Goal: Answer question/provide support

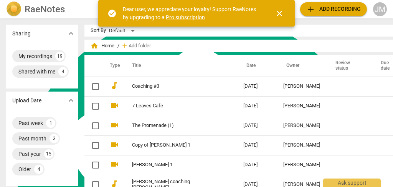
scroll to position [4566, 0]
click at [280, 11] on span "close" at bounding box center [279, 13] width 9 height 9
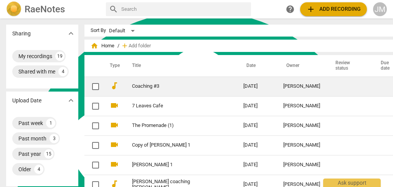
click at [195, 83] on link "Coaching #3" at bounding box center [174, 86] width 84 height 6
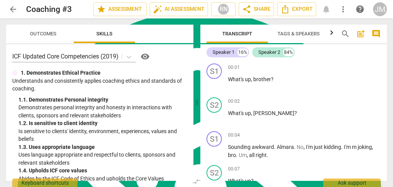
click at [41, 31] on span "Outcomes" at bounding box center [43, 34] width 26 height 6
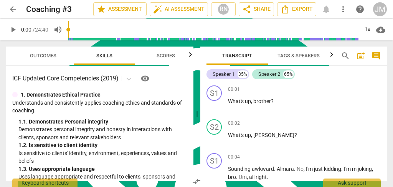
drag, startPoint x: 12, startPoint y: 28, endPoint x: 18, endPoint y: 30, distance: 5.7
click at [13, 28] on span "play_arrow" at bounding box center [12, 29] width 9 height 9
type input "1"
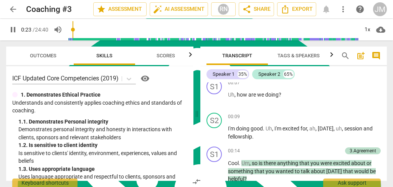
scroll to position [259, 0]
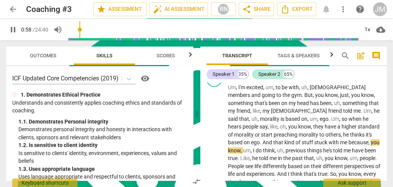
click at [12, 29] on span "pause" at bounding box center [12, 29] width 9 height 9
drag, startPoint x: 124, startPoint y: 117, endPoint x: 128, endPoint y: 113, distance: 6.0
click at [126, 114] on div "1. Demonstrates Ethical Practice Understands and consistently applies coaching …" at bounding box center [99, 179] width 175 height 176
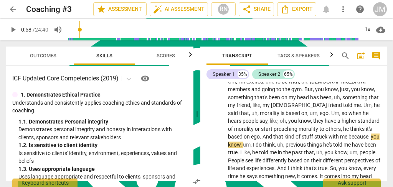
scroll to position [234, 0]
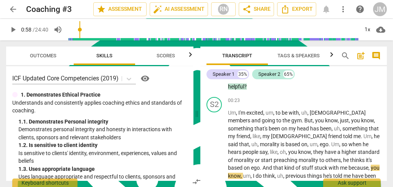
click at [13, 28] on span "play_arrow" at bounding box center [12, 29] width 9 height 9
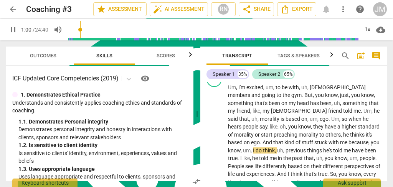
scroll to position [285, 0]
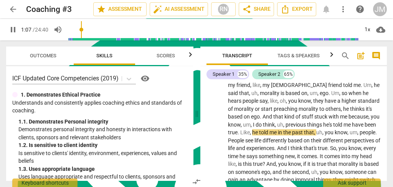
click at [13, 26] on span "pause" at bounding box center [12, 29] width 9 height 9
click at [46, 53] on span "Outcomes" at bounding box center [43, 56] width 26 height 6
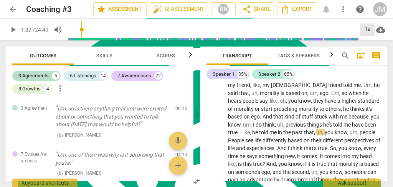
click at [367, 28] on div "1x" at bounding box center [367, 29] width 15 height 12
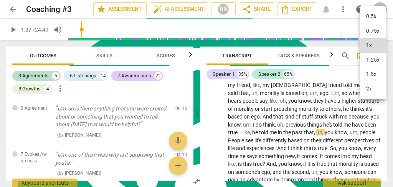
click at [370, 73] on li "1.5x" at bounding box center [373, 74] width 26 height 15
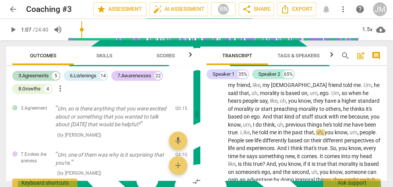
click at [12, 27] on span "play_arrow" at bounding box center [12, 29] width 9 height 9
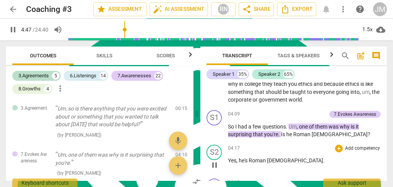
scroll to position [615, 0]
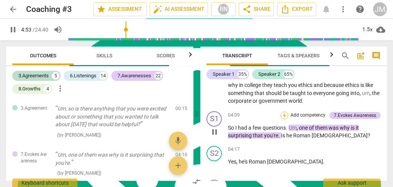
click at [281, 111] on div "+" at bounding box center [285, 115] width 8 height 8
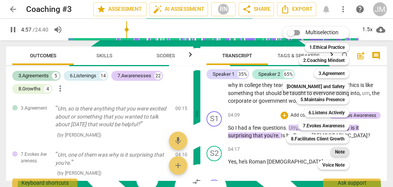
type input "298"
drag, startPoint x: 341, startPoint y: 147, endPoint x: 337, endPoint y: 145, distance: 5.0
type textarea "o"
click at [337, 145] on div "Note 9" at bounding box center [343, 151] width 33 height 13
click at [343, 150] on b "Note" at bounding box center [340, 151] width 10 height 9
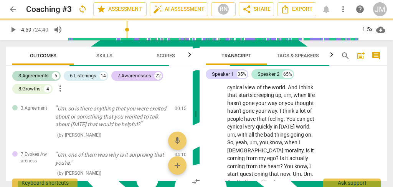
type input "300"
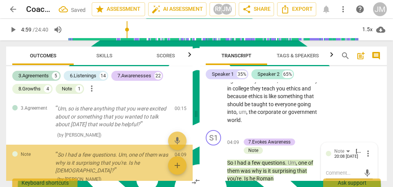
scroll to position [27, 0]
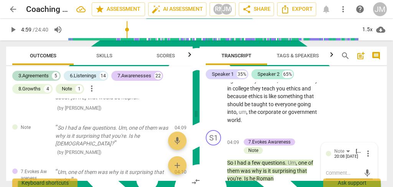
type textarea "M"
type textarea "Ma"
type textarea "Mak"
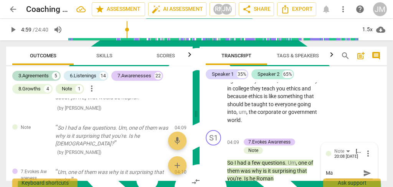
type textarea "Mak"
type textarea "Make"
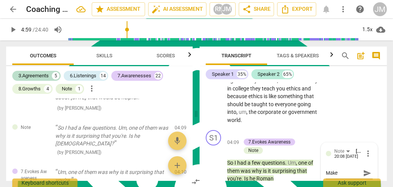
type textarea "Make t"
type textarea "Make th"
type textarea "Make thi"
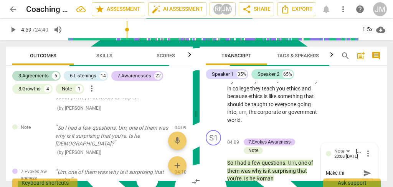
type textarea "Make this"
type textarea "Make this a"
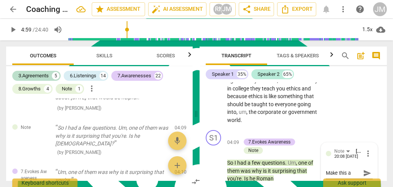
type textarea "Make this a"
type textarea "Make this a ""
type textarea "Make this a "w"
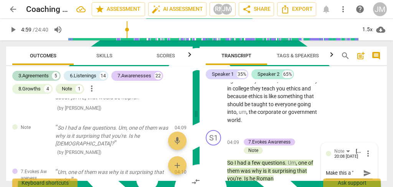
type textarea "Make this a "w"
type textarea "Make this a "wh"
type textarea "Make this a "wha"
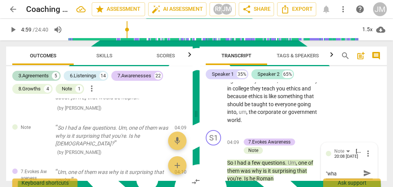
type textarea "Make this a "what"
type textarea "Make this a "what""
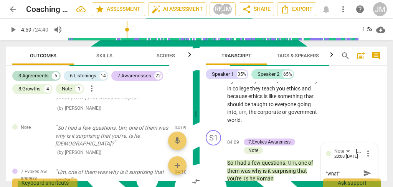
type textarea "Make this a "what" q"
type textarea "Make this a "what" qu"
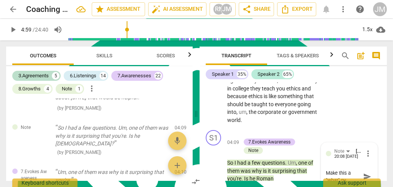
type textarea "Make this a "what" que"
type textarea "Make this a "what" ques"
type textarea "Make this a "what" quest"
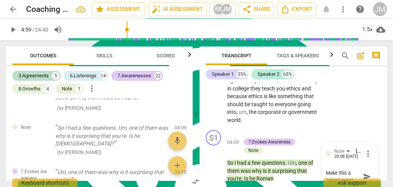
type textarea "Make this a "what" questi"
type textarea "Make this a "what" questio"
type textarea "Make this a "what" question"
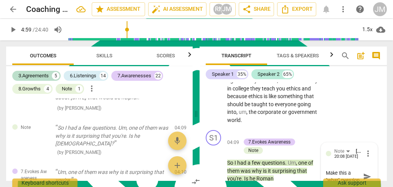
scroll to position [7, 0]
type textarea "Make this a "what" question"
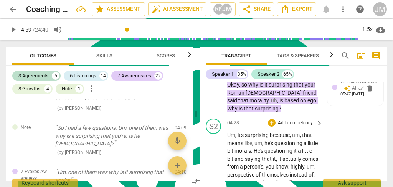
scroll to position [1077, 0]
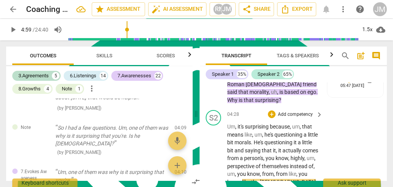
type textarea "Make this a "what" question"
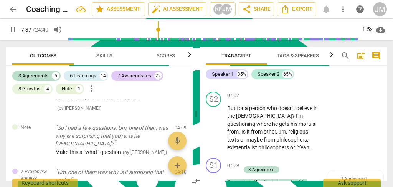
scroll to position [1614, 0]
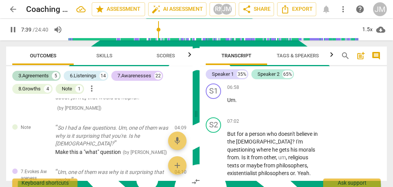
click at [245, 183] on div "+" at bounding box center [245, 187] width 8 height 8
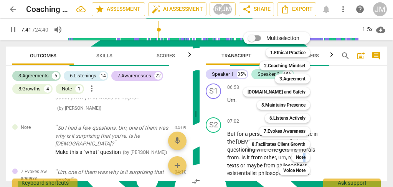
click at [305, 157] on b "Note" at bounding box center [301, 156] width 10 height 9
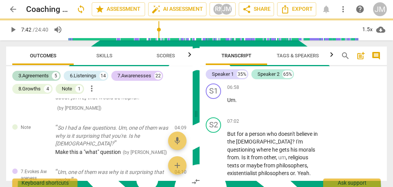
type input "462"
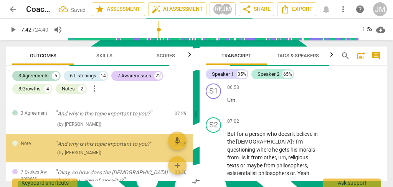
scroll to position [326, 0]
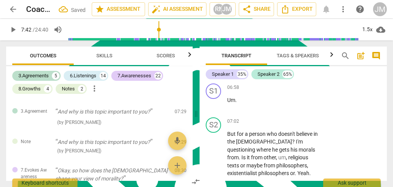
type textarea "M"
type textarea "Ma"
type textarea "Make"
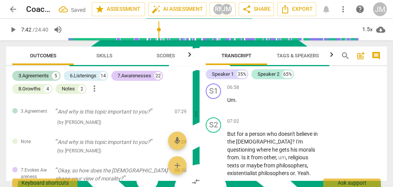
type textarea "Make"
type textarea "Make t"
type textarea "Make th"
type textarea "Make thi"
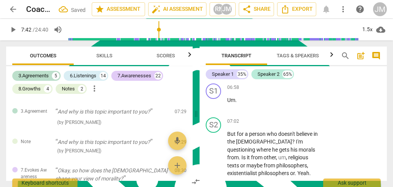
type textarea "Make this"
type textarea "Make this a"
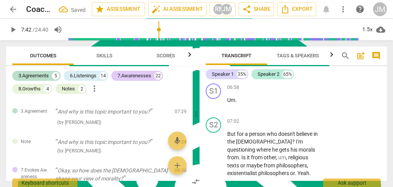
type textarea "Make this a"
type textarea "Make this an"
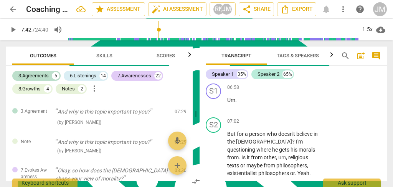
type textarea "Make this an o"
type textarea "Make this an op"
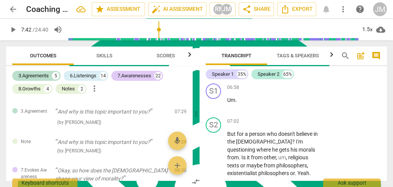
type textarea "Make this an ope"
type textarea "Make this an open"
type textarea "Make this an open-"
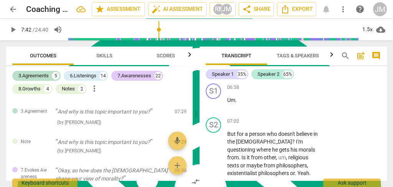
type textarea "Make this an open-"
type textarea "Make this an open-e"
type textarea "Make this an open-en"
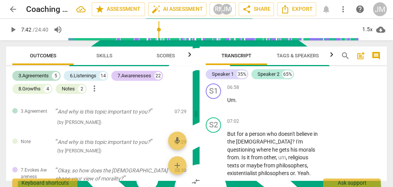
scroll to position [0, 0]
type textarea "Make this an open-end"
type textarea "Make this an open-ende"
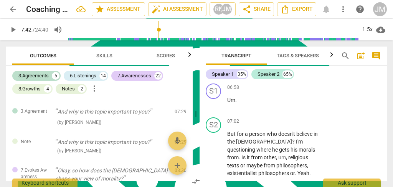
type textarea "Make this an open-ended"
type textarea "Make this an open-ended q"
type textarea "Make this an open-ended qu"
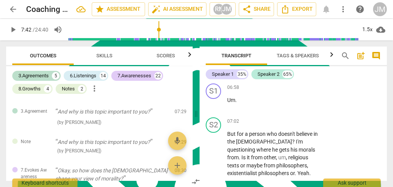
type textarea "Make this an open-ended que"
type textarea "Make this an open-ended ques"
type textarea "Make this an open-ended quest"
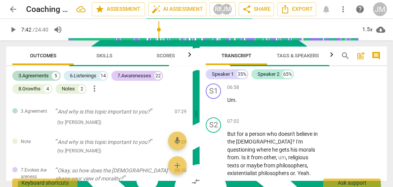
type textarea "Make this an open-ended questi"
type textarea "Make this an open-ended questio"
type textarea "Make this an open-ended question"
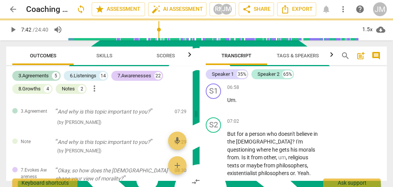
scroll to position [0, 0]
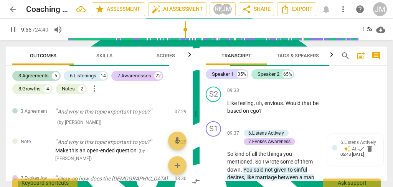
scroll to position [2177, 0]
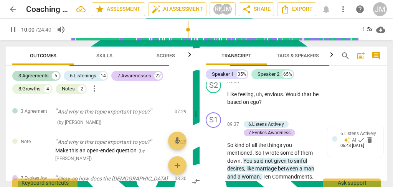
drag, startPoint x: 212, startPoint y: 131, endPoint x: 346, endPoint y: 126, distance: 133.7
type input "601"
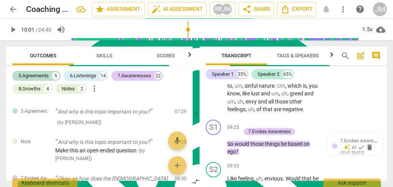
scroll to position [2100, 0]
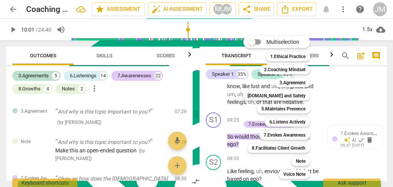
drag, startPoint x: 304, startPoint y: 159, endPoint x: 339, endPoint y: 139, distance: 40.4
click at [304, 158] on b "Note" at bounding box center [301, 160] width 10 height 9
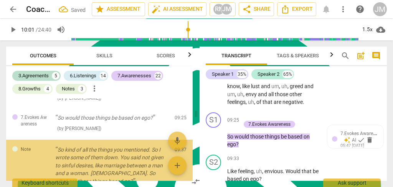
scroll to position [447, 0]
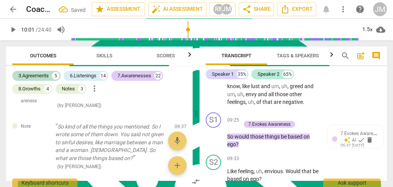
type textarea "B"
type textarea "Be"
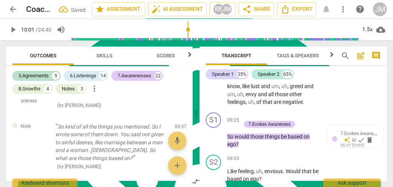
type textarea "Be"
type textarea "Be c"
type textarea "Be cl"
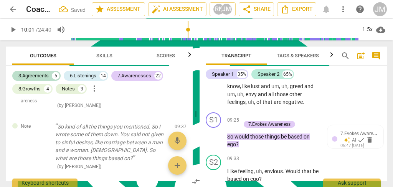
type textarea "Be cle"
type textarea "Be clea"
type textarea "Be clear"
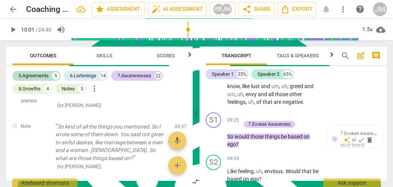
type textarea "Be clear"
type textarea "Be clear a"
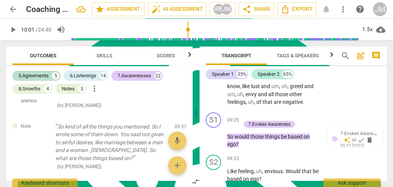
type textarea "Be clear ab"
type textarea "Be clear abo"
type textarea "Be clear abou"
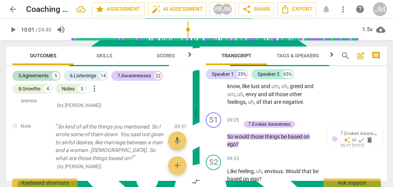
type textarea "Be clear abou"
type textarea "Be clear about"
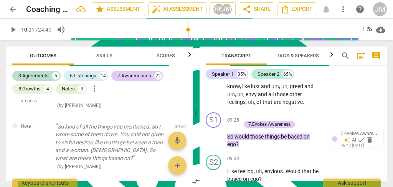
type textarea "Be clear about w"
type textarea "Be clear about wh"
type textarea "Be clear about wha"
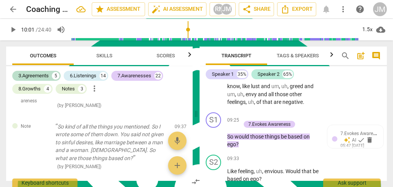
type textarea "Be clear about what"
type textarea "Be clear about what y"
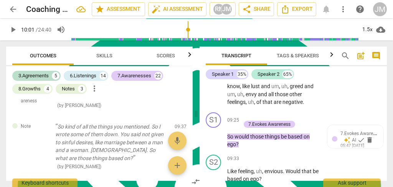
type textarea "Be clear about what y"
type textarea "Be clear about what yo"
type textarea "Be clear about what you"
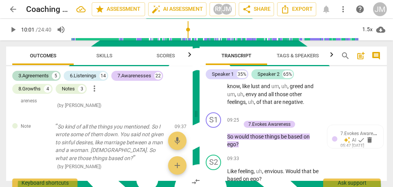
type textarea "Be clear about what you"
type textarea "Be clear about what your"
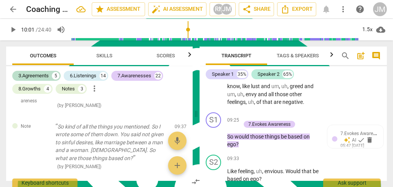
type textarea "Be clear about what your c"
type textarea "Be clear about what your co"
type textarea "Be clear about what your coa"
type textarea "Be clear about what your coac"
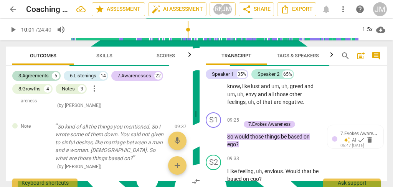
type textarea "Be clear about what your coach"
type textarea "Be clear about what your coachi"
type textarea "Be clear about what your coachin"
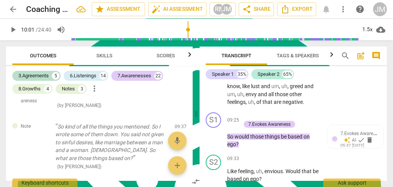
type textarea "Be clear about what your coaching"
type textarea "Be clear about what your coaching a"
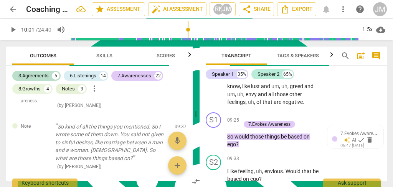
type textarea "Be clear about what your coaching a"
type textarea "Be clear about what your coaching ag"
type textarea "Be clear about what your coaching agr"
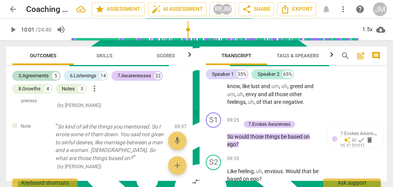
type textarea "Be clear about what your coaching agr"
type textarea "Be clear about what your coaching agre"
type textarea "Be clear about what your coaching agree"
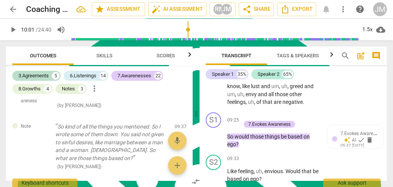
type textarea "Be clear about what your coaching agreem"
type textarea "Be clear about what your coaching agreeme"
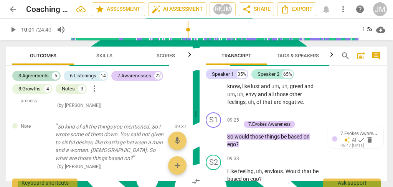
type textarea "Be clear about what your coaching agreemen"
type textarea "Be clear about what your coaching agreement"
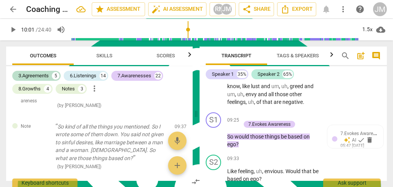
type textarea "Be clear about what your coaching agreement"
type textarea "Be clear about what your coaching agreement i"
type textarea "Be clear about what your coaching agreement is"
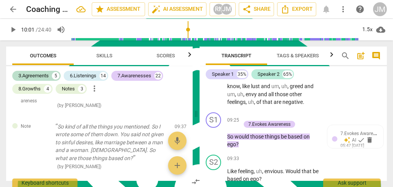
type textarea "Be clear about what your coaching agreement is"
type textarea "Be clear about what your coaching agreement is a"
type textarea "Be clear about what your coaching agreement is ab"
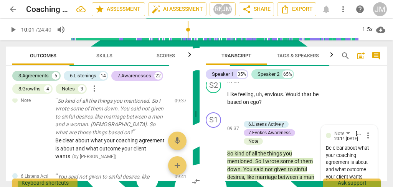
scroll to position [2126, 0]
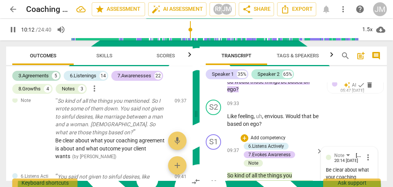
scroll to position [2122, 0]
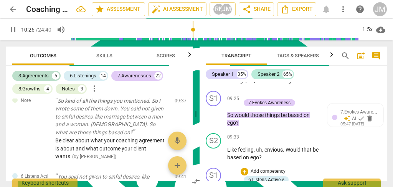
scroll to position [2096, 0]
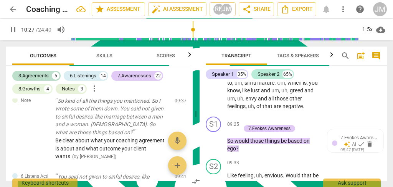
click at [371, 127] on li "Edit" at bounding box center [373, 130] width 26 height 15
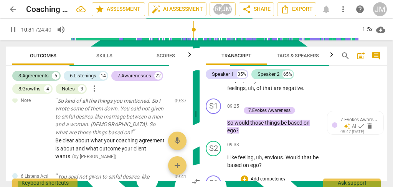
scroll to position [2148, 0]
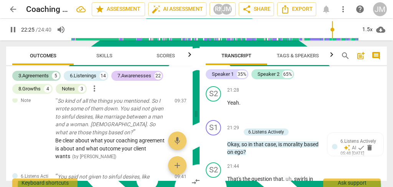
scroll to position [5623, 0]
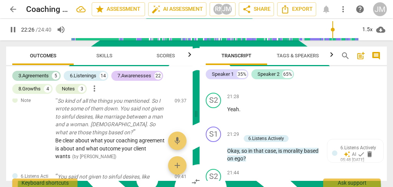
drag, startPoint x: 317, startPoint y: 141, endPoint x: 226, endPoint y: 159, distance: 92.4
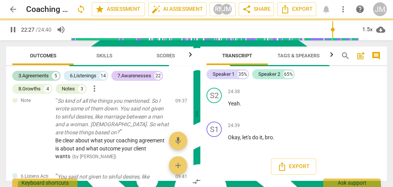
scroll to position [466, 0]
